Goal: Task Accomplishment & Management: Use online tool/utility

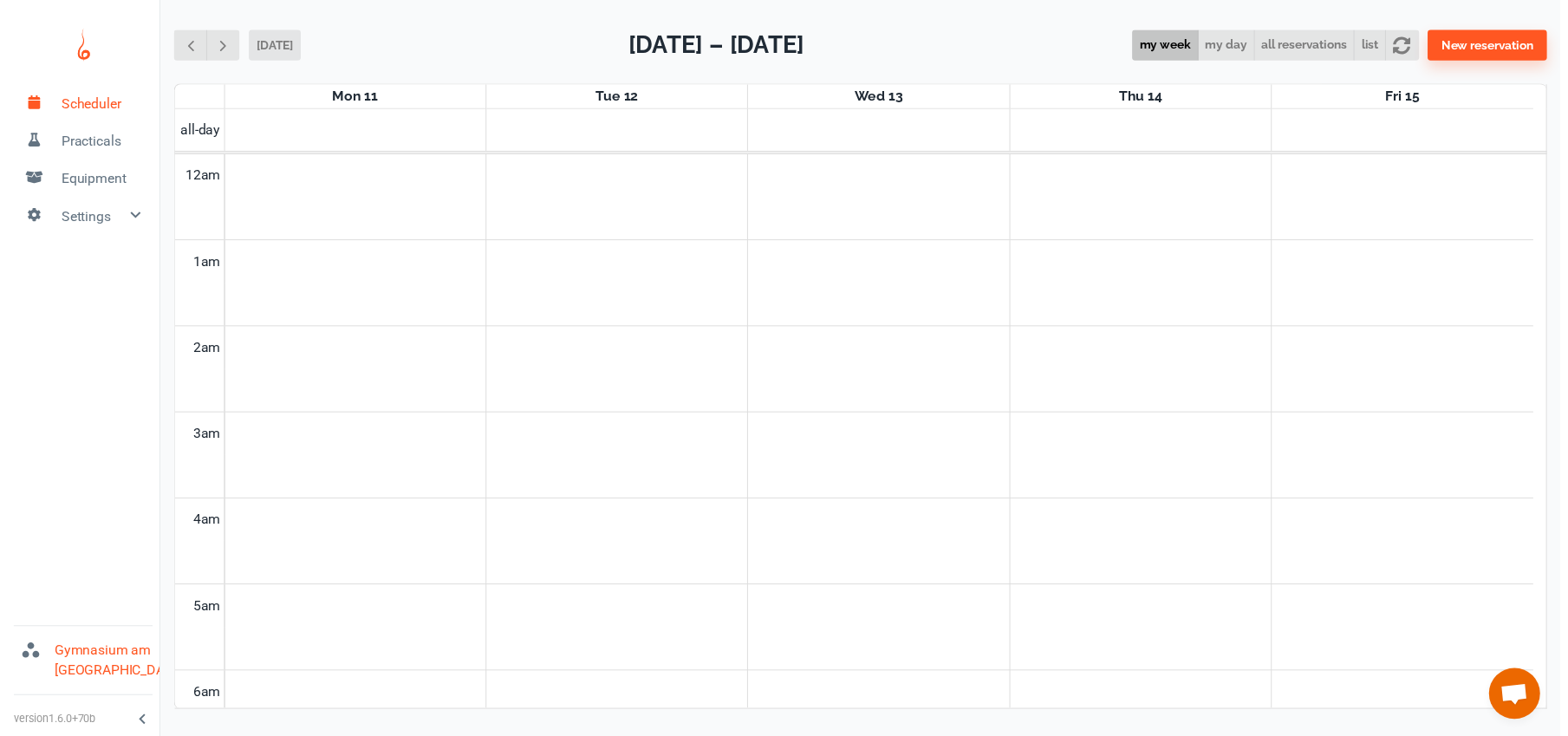
scroll to position [701, 0]
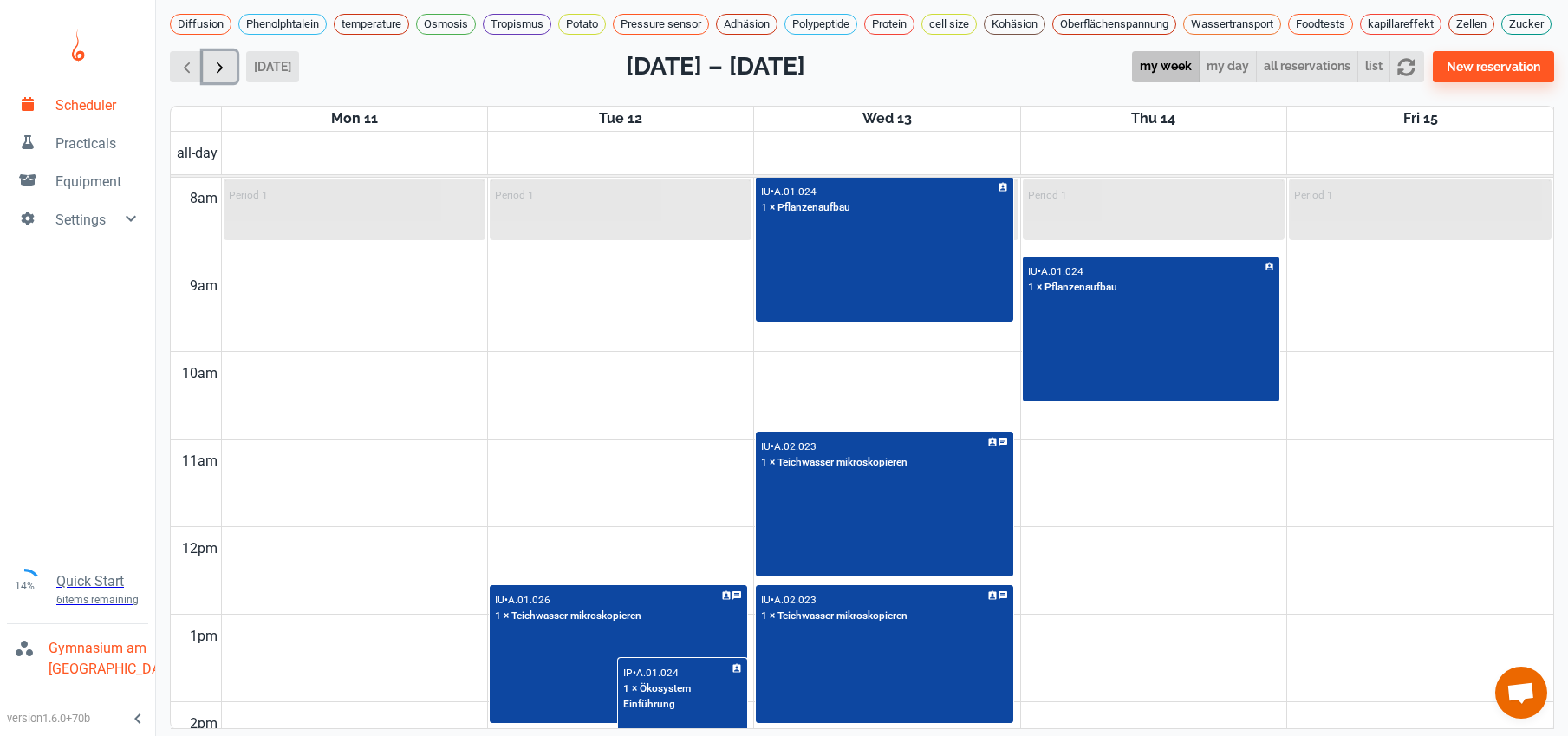
click at [216, 77] on span "button" at bounding box center [220, 67] width 18 height 18
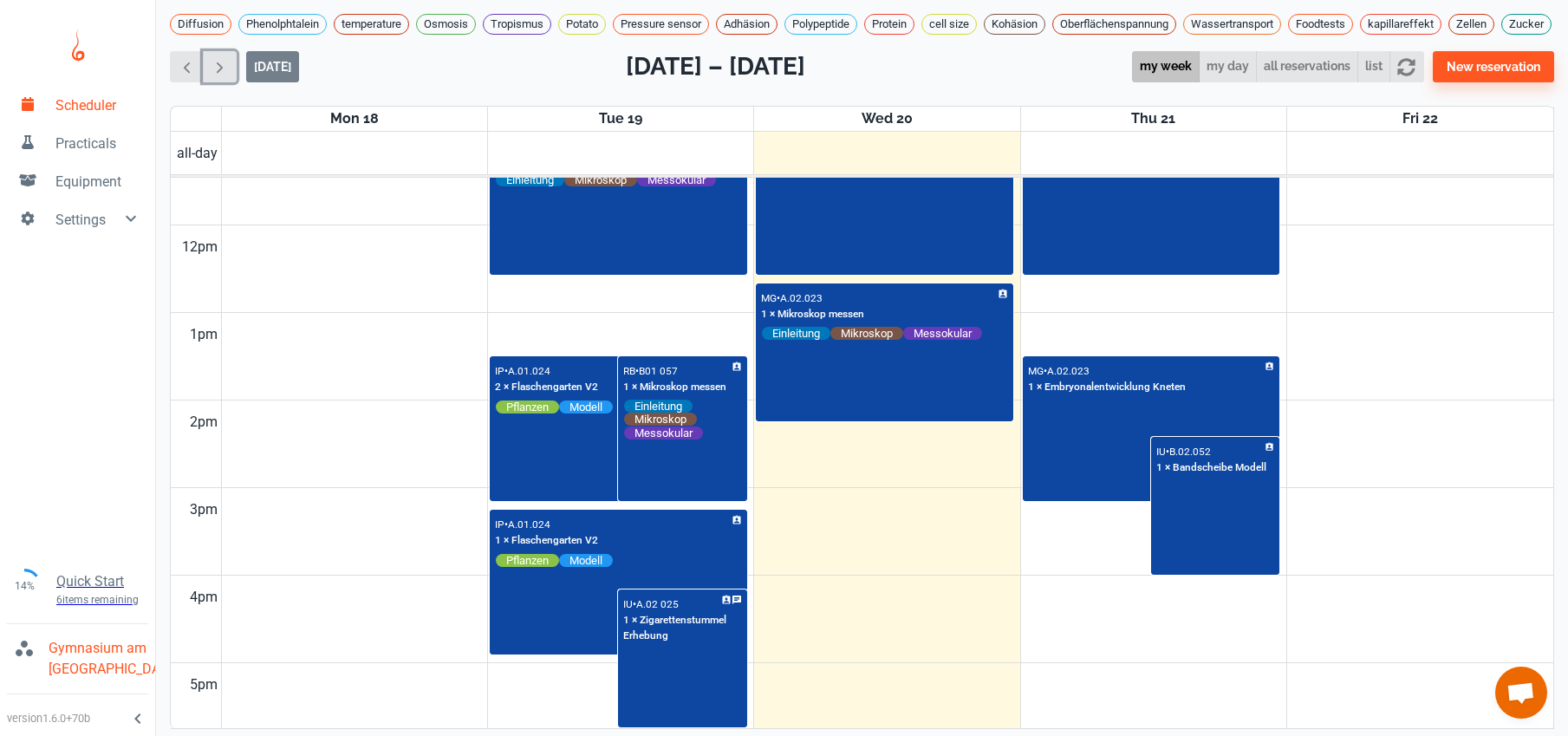
scroll to position [1006, 0]
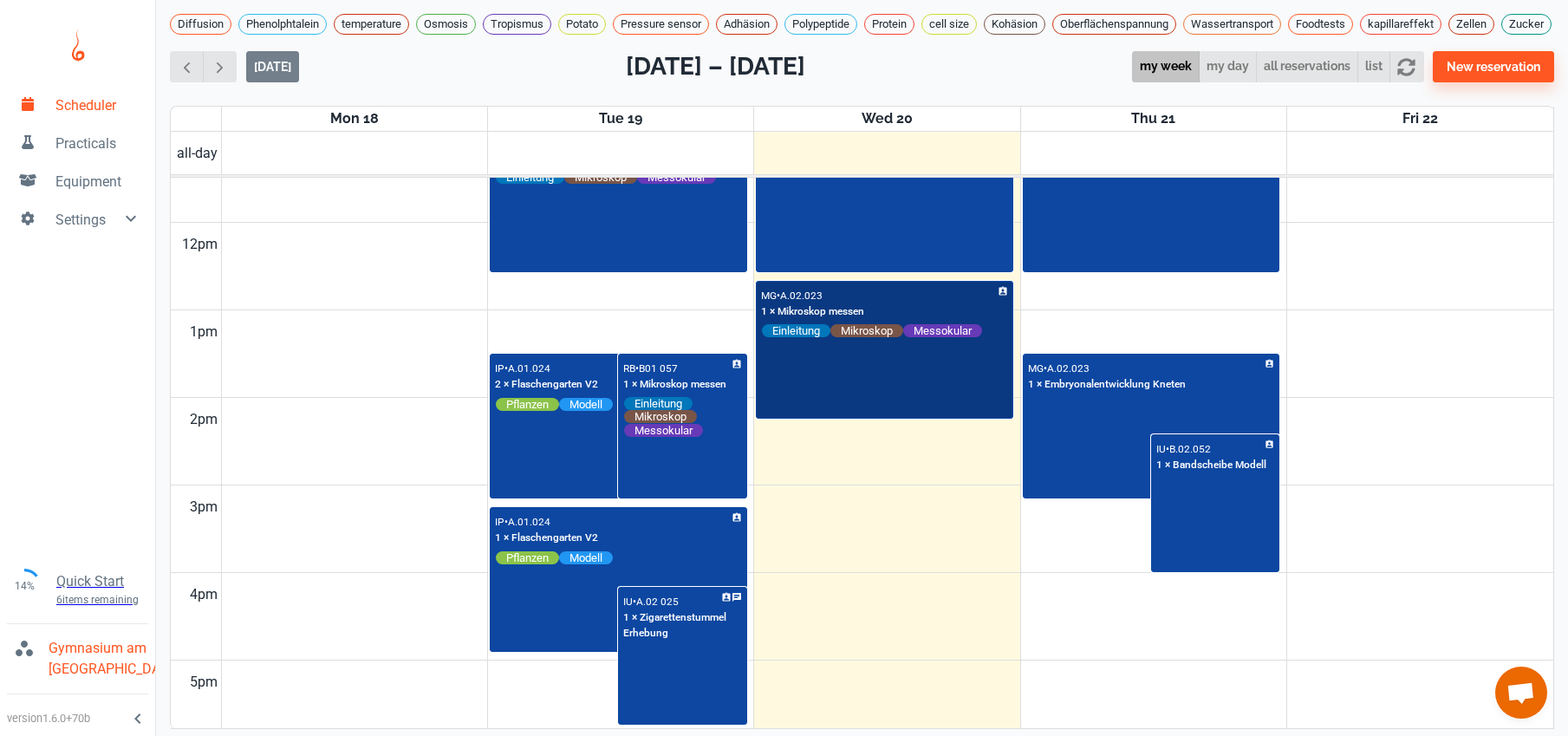
click at [820, 398] on div "MG • A.02.023 1 × Mikroskop messen Einleitung Mikroskop Messokular" at bounding box center [885, 350] width 254 height 135
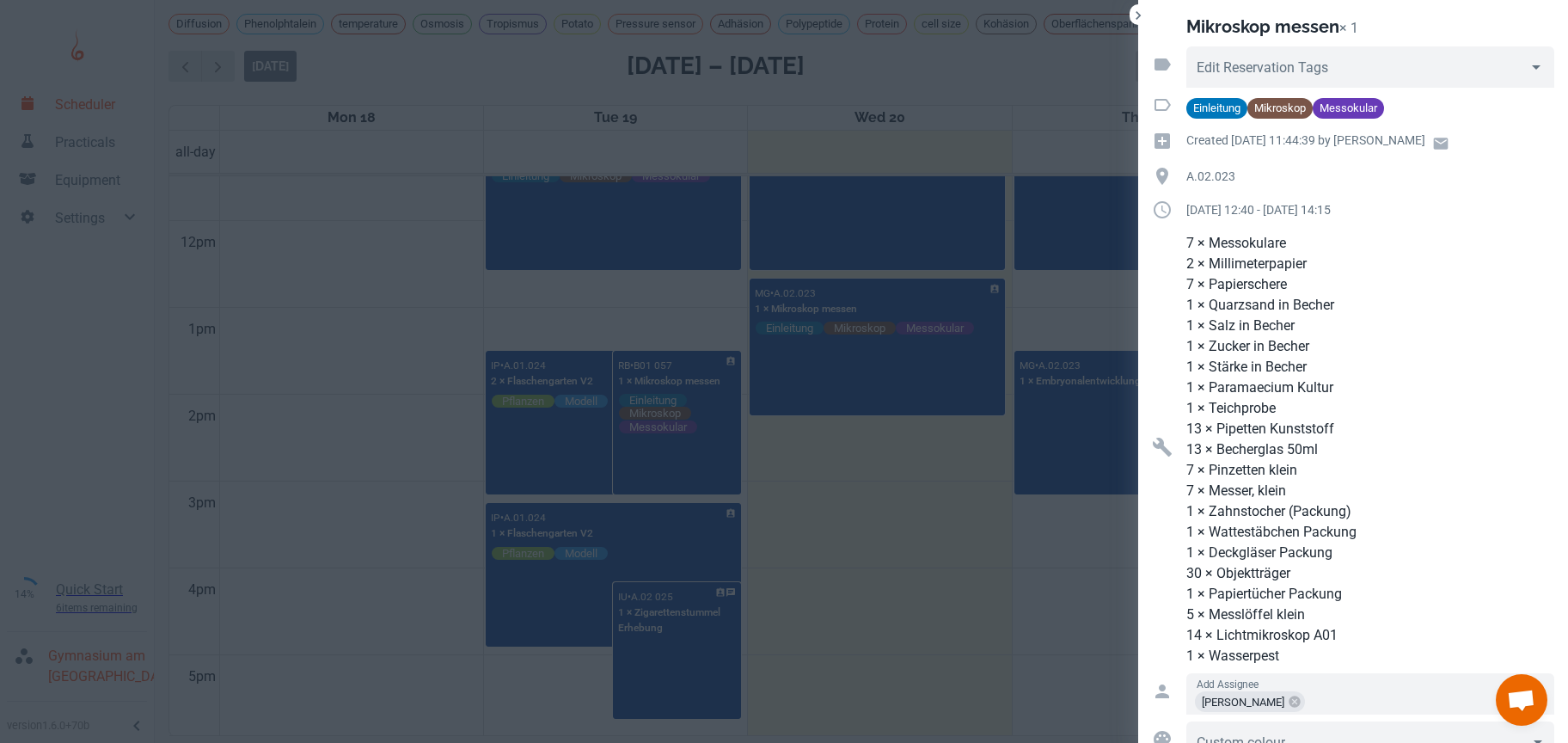
click at [980, 564] on div at bounding box center [784, 372] width 1568 height 743
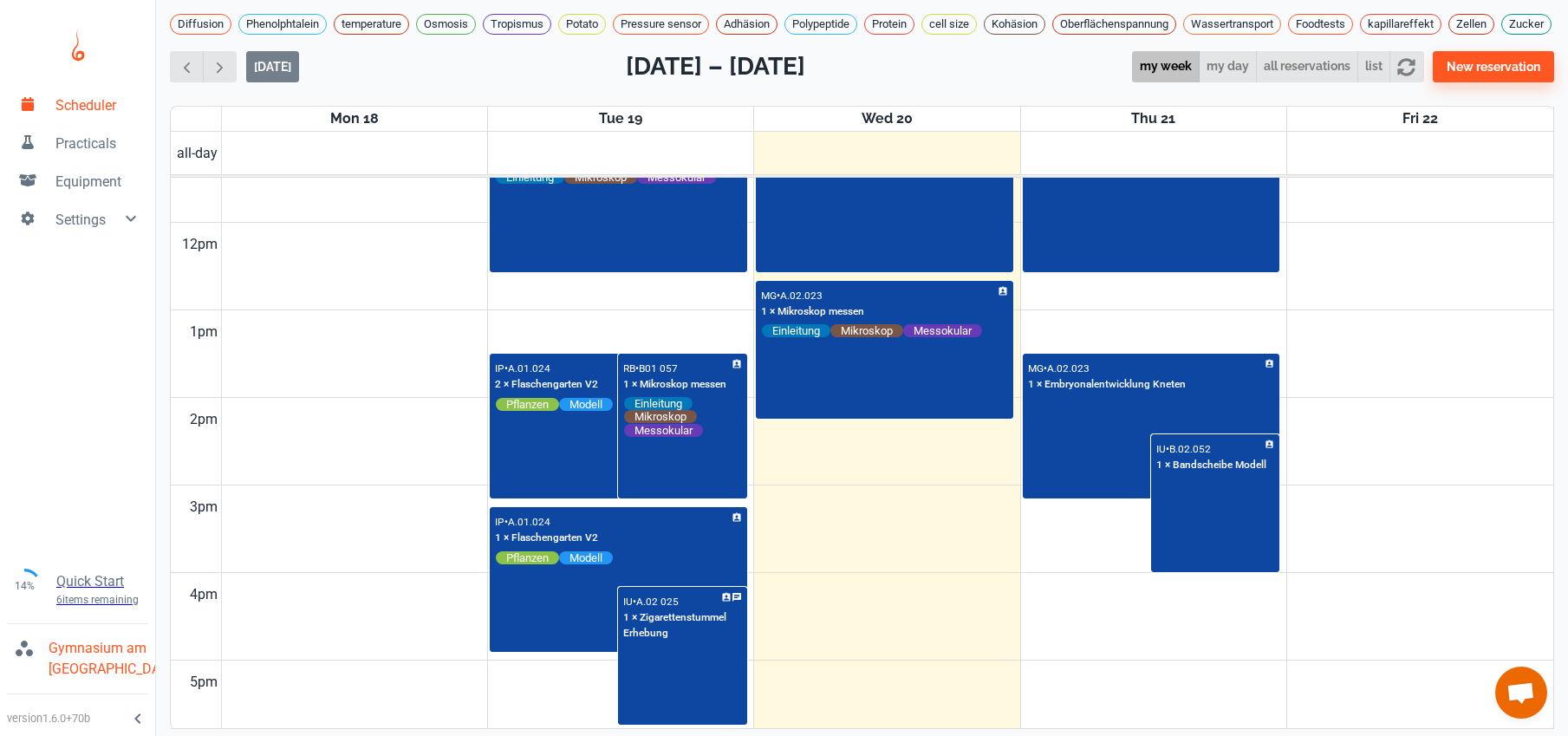
scroll to position [768, 0]
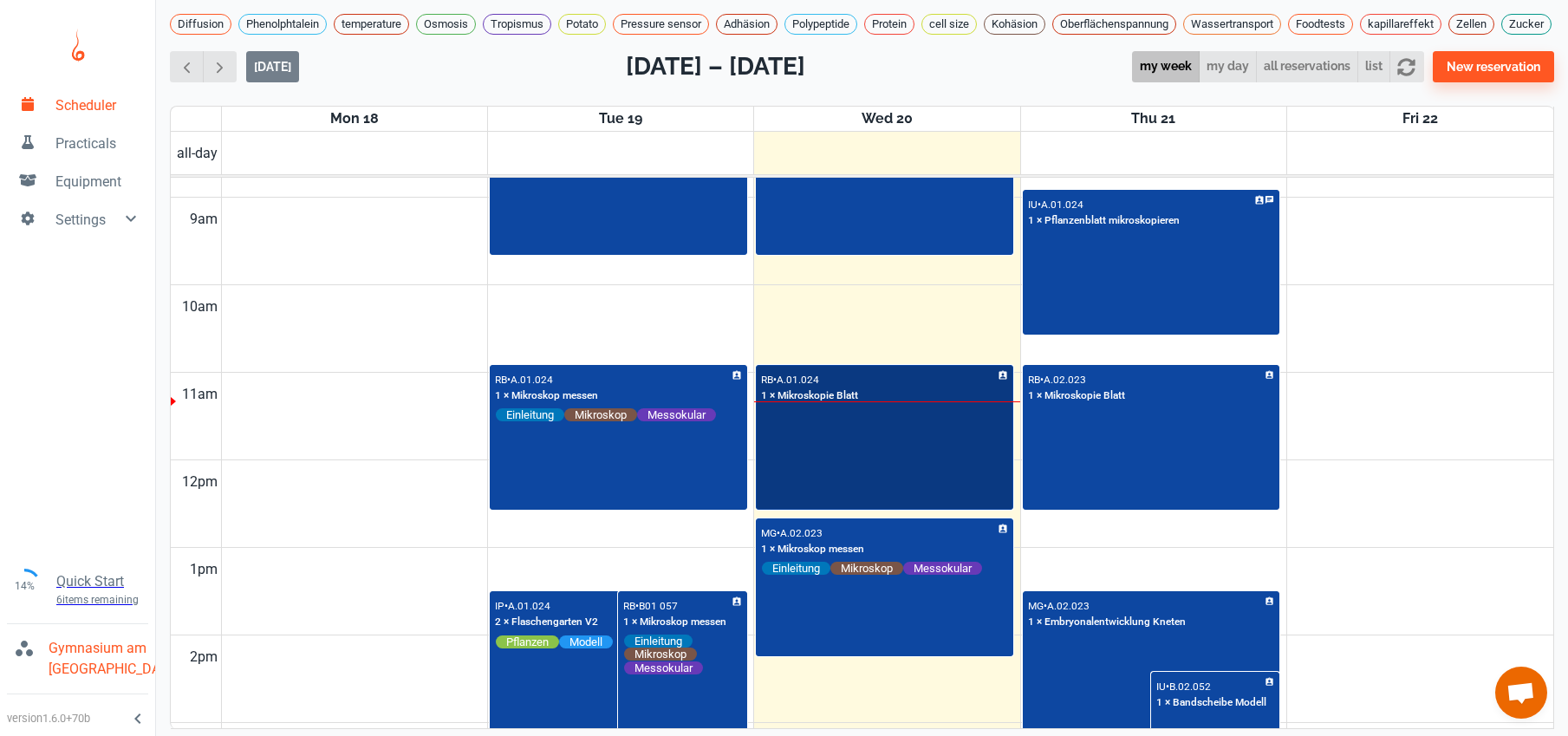
click at [800, 506] on div "RB • A.01.024 1 × Mikroskopie Blatt" at bounding box center [885, 437] width 254 height 142
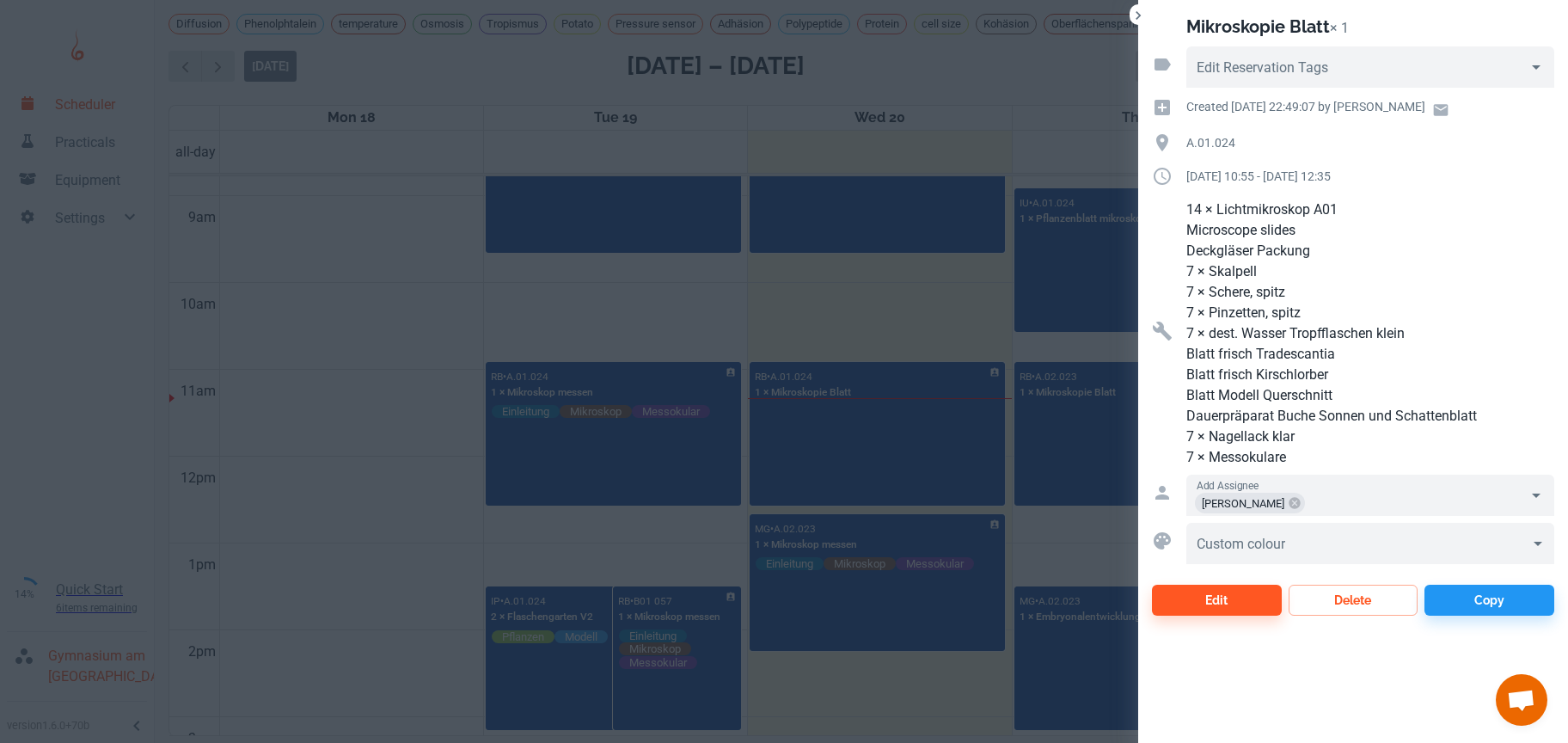
click at [319, 394] on div at bounding box center [784, 372] width 1568 height 743
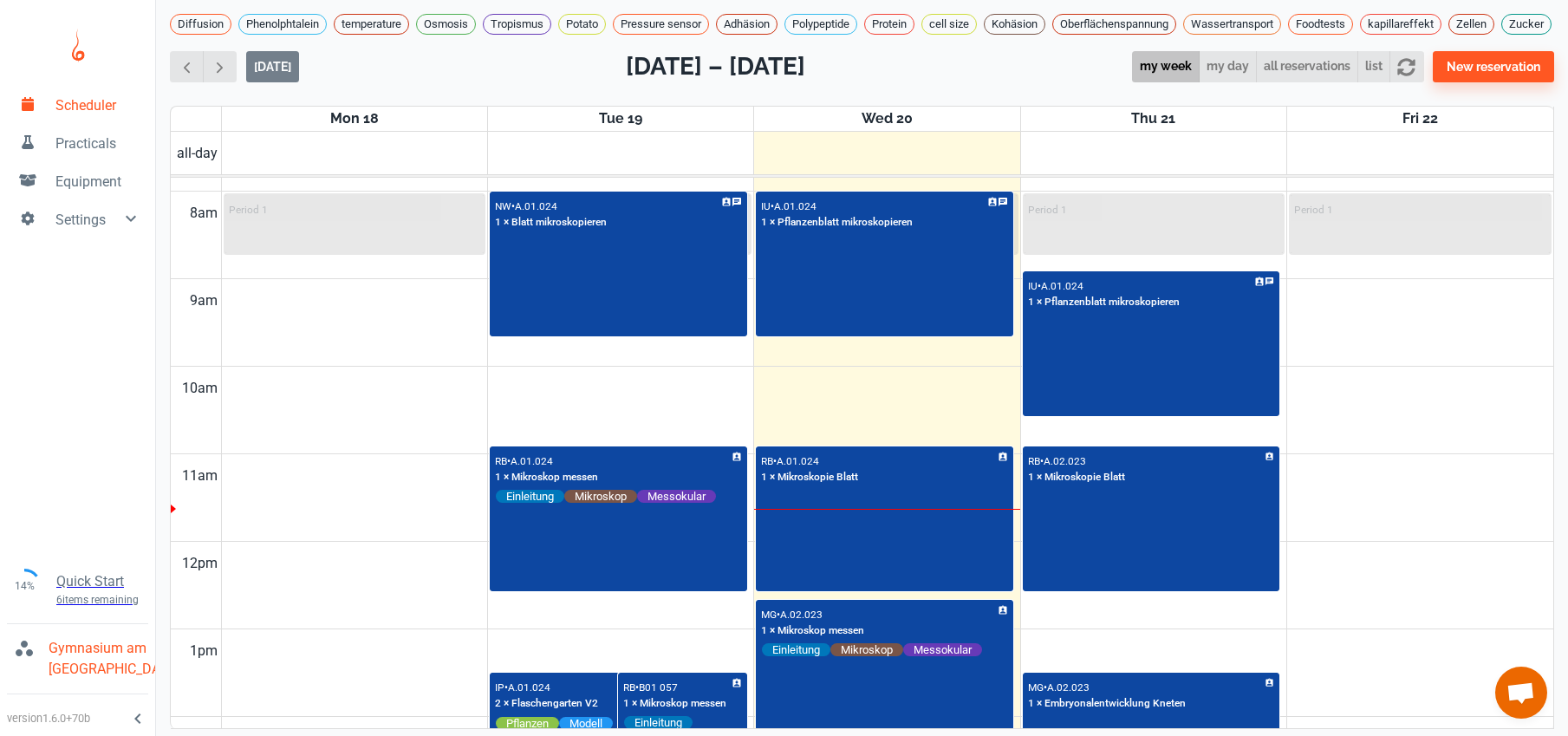
scroll to position [785, 0]
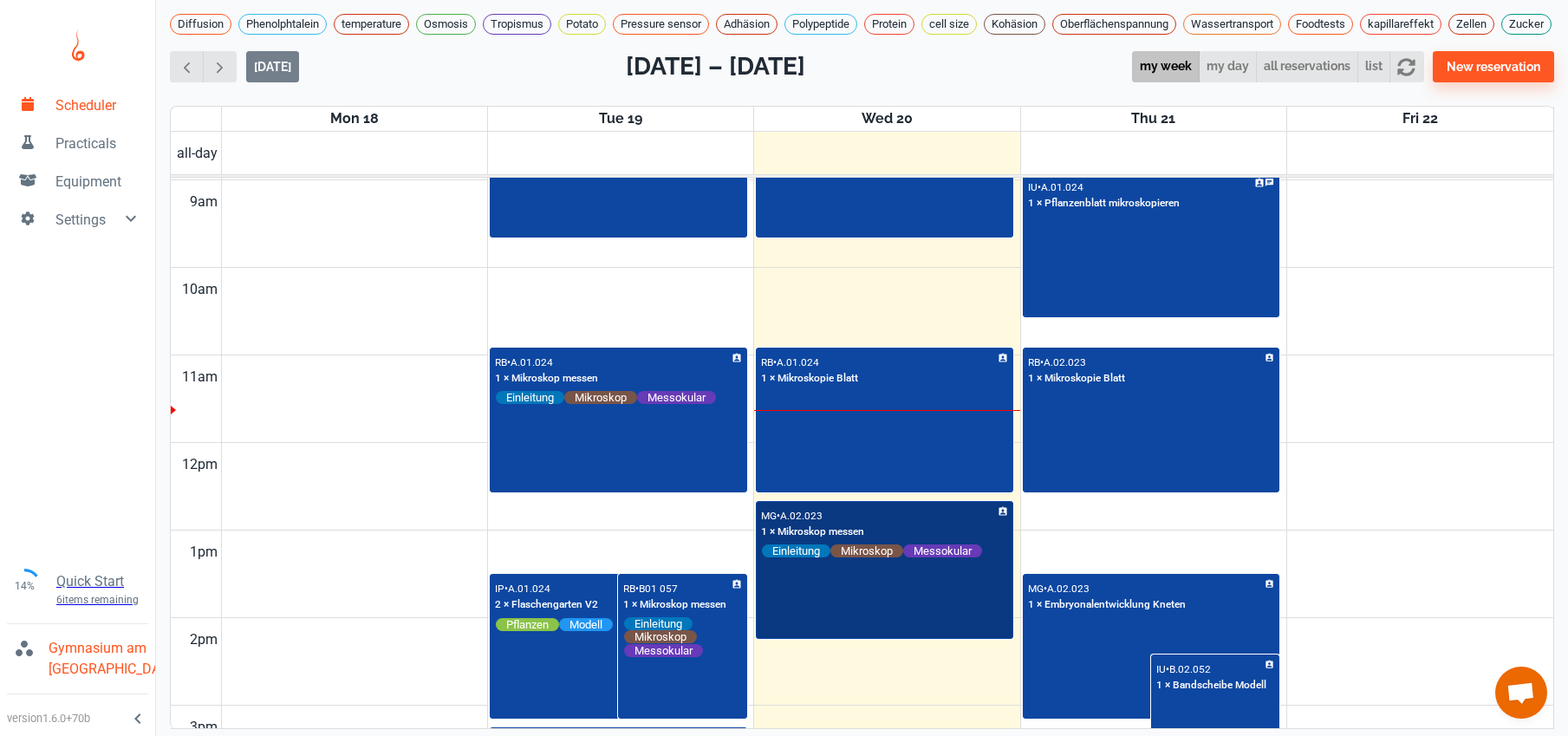
click at [823, 627] on div "MG • A.02.023 1 × Mikroskop messen Einleitung Mikroskop Messokular" at bounding box center [885, 570] width 254 height 135
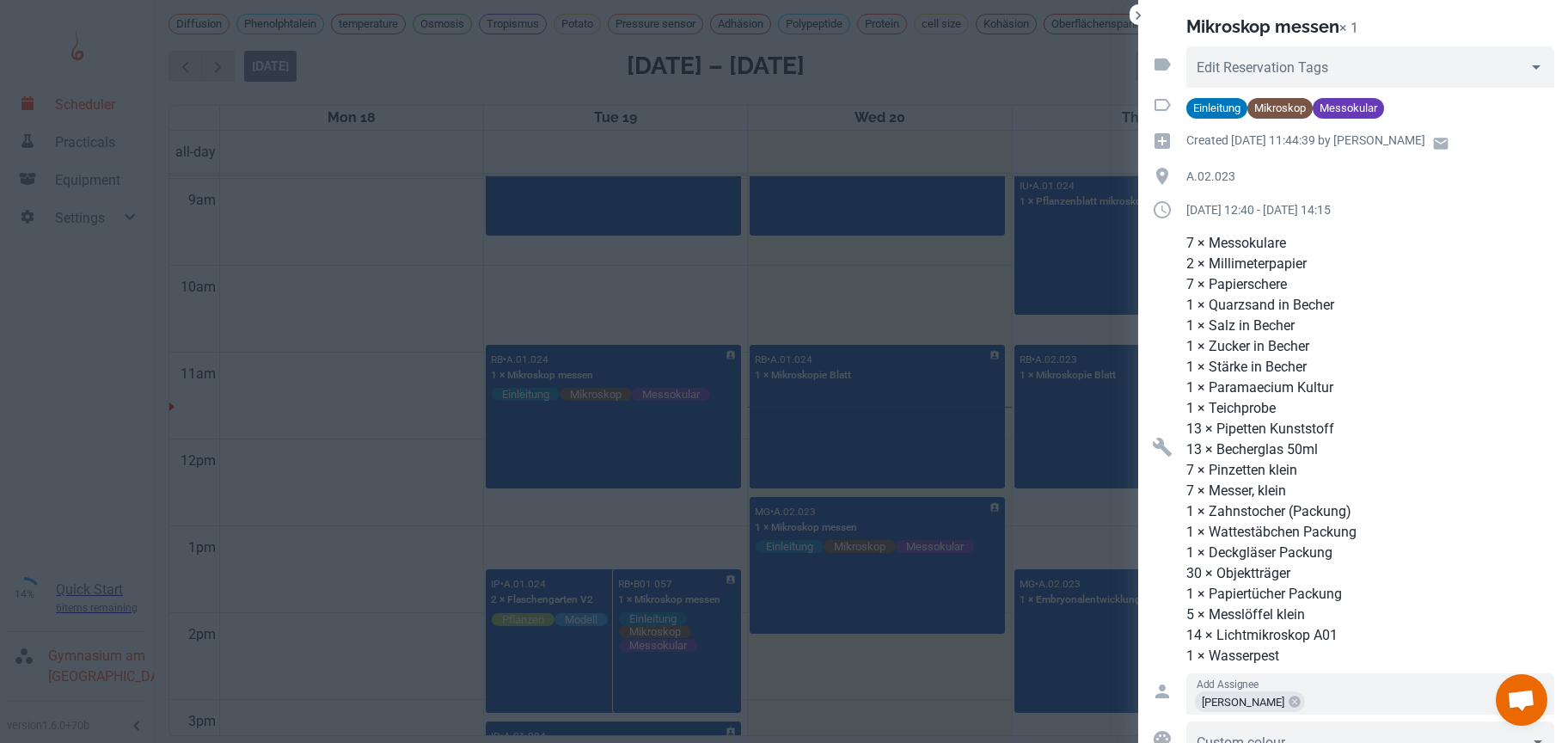
click at [406, 335] on div at bounding box center [784, 372] width 1568 height 743
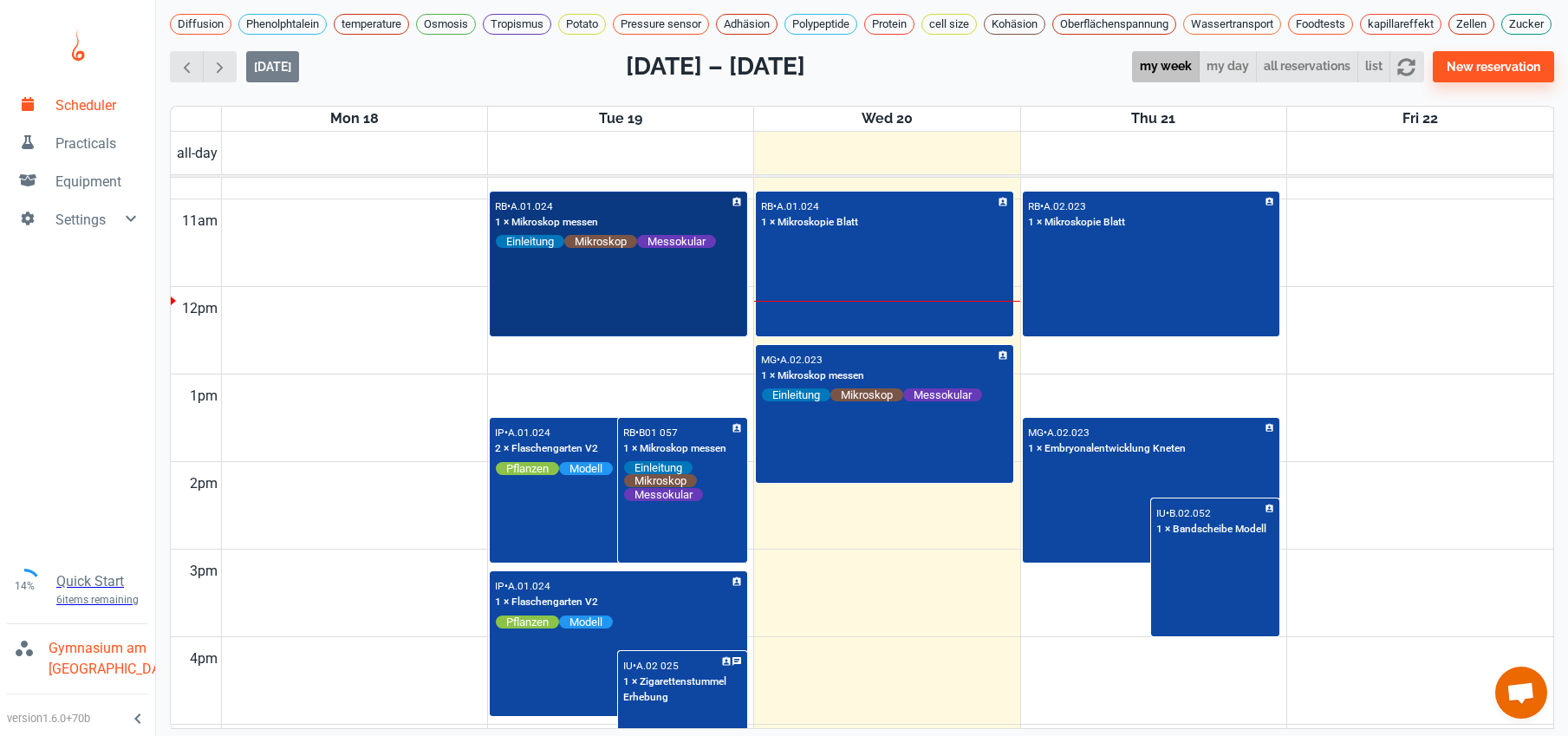
scroll to position [930, 0]
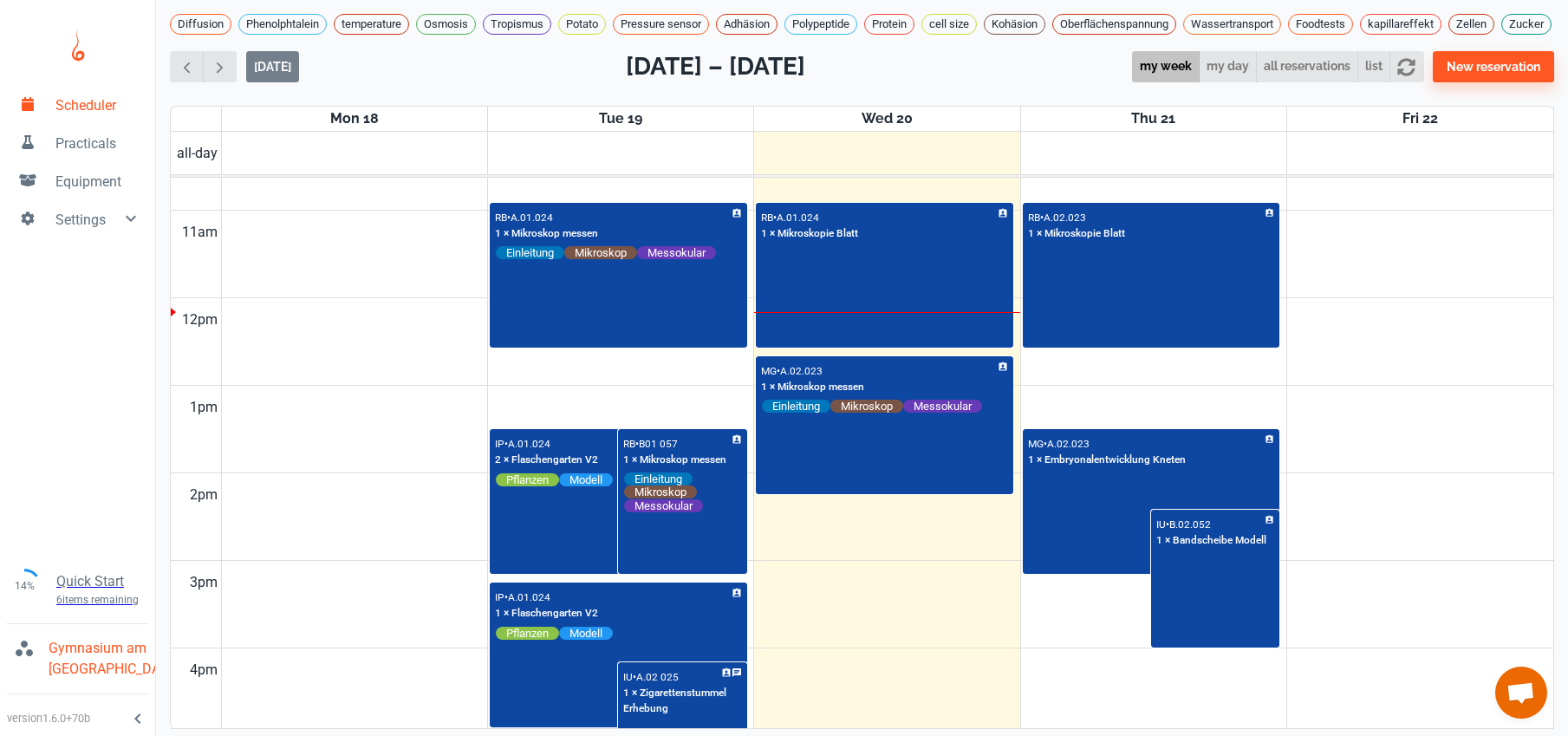
click at [1151, 406] on td at bounding box center [887, 407] width 1332 height 45
click at [366, 342] on td at bounding box center [887, 320] width 1332 height 45
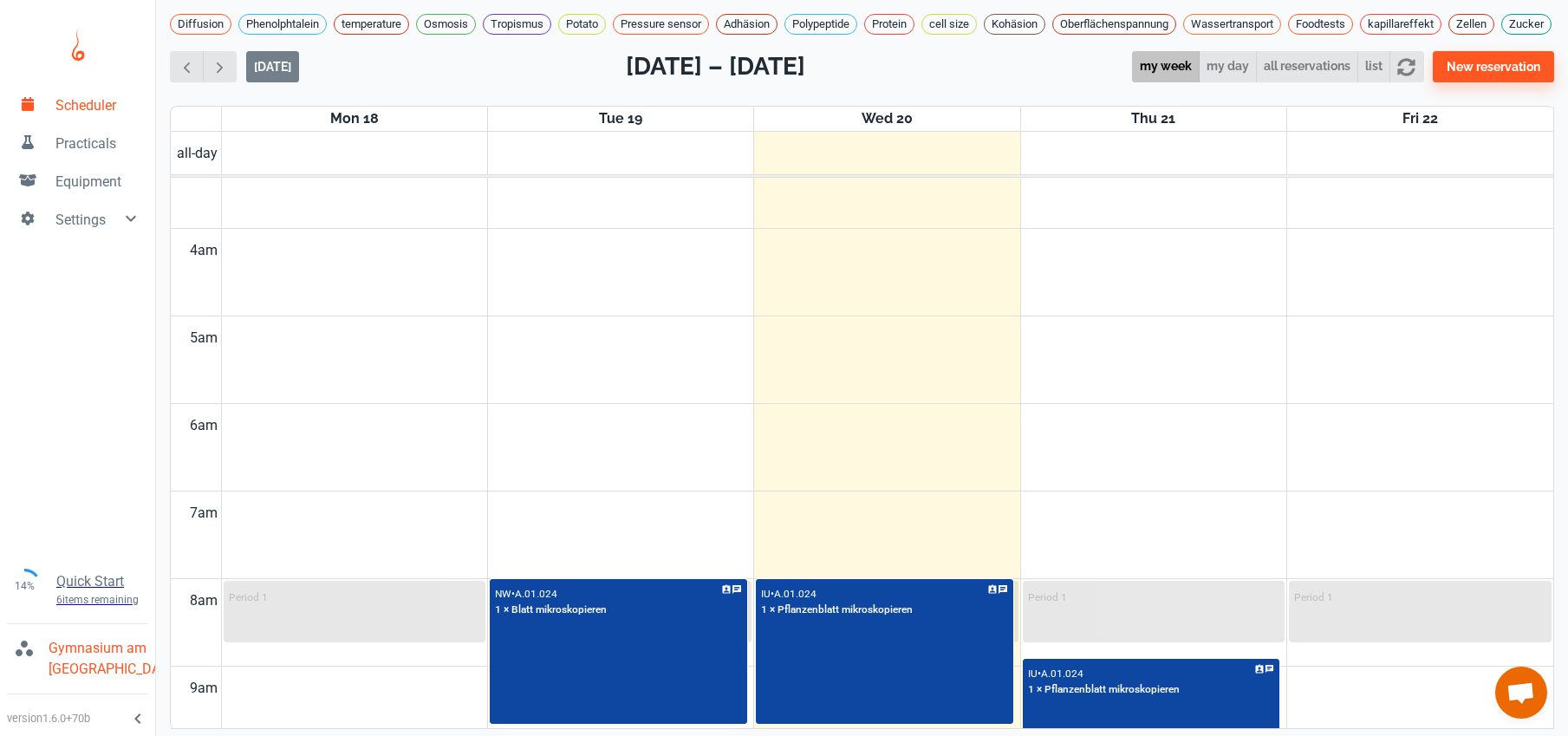
scroll to position [195, 0]
